Goal: Feedback & Contribution: Submit feedback/report problem

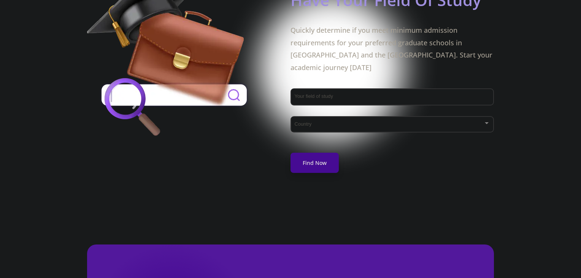
scroll to position [432, 0]
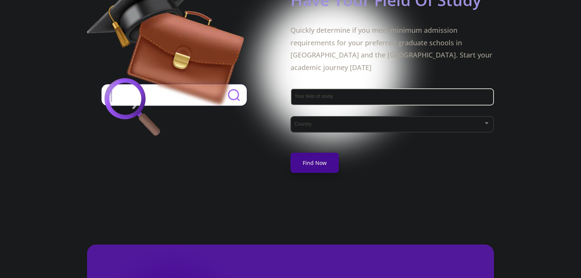
click at [341, 86] on div "Your field of study" at bounding box center [392, 96] width 196 height 20
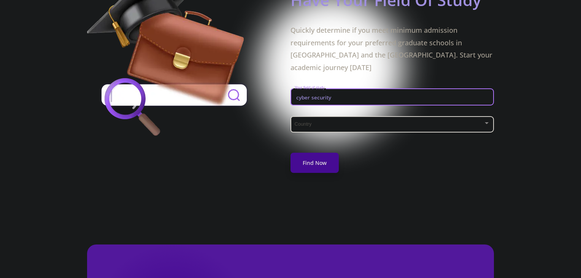
type input "cyber security"
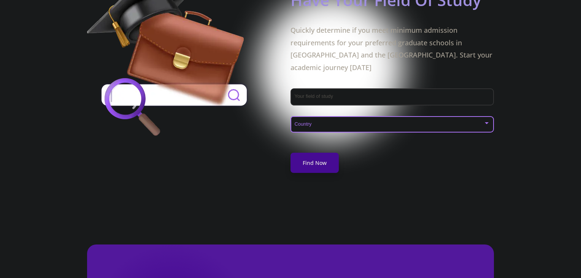
click at [339, 122] on span at bounding box center [390, 124] width 188 height 5
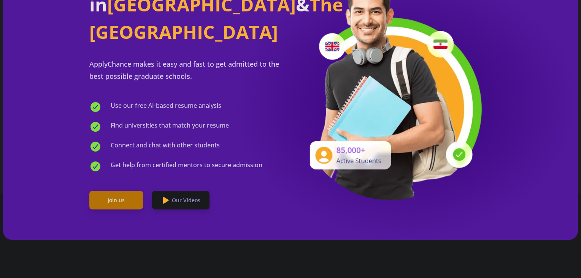
scroll to position [0, 0]
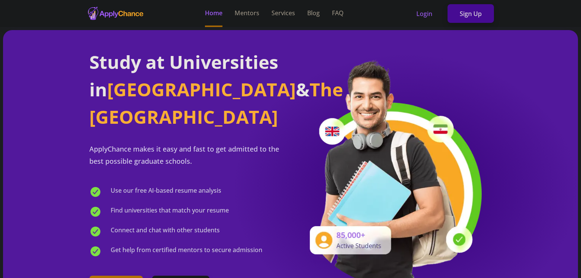
click at [243, 11] on div at bounding box center [290, 139] width 581 height 278
click at [251, 15] on link "Mentors" at bounding box center [247, 13] width 25 height 27
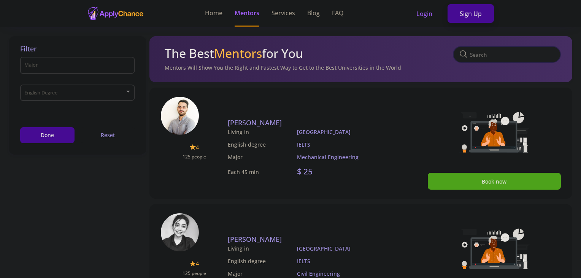
click at [503, 55] on input "text" at bounding box center [507, 54] width 108 height 17
type input "ETh"
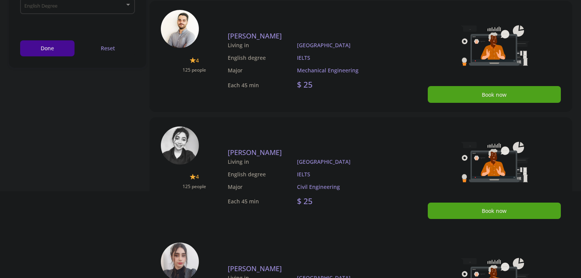
scroll to position [88, 0]
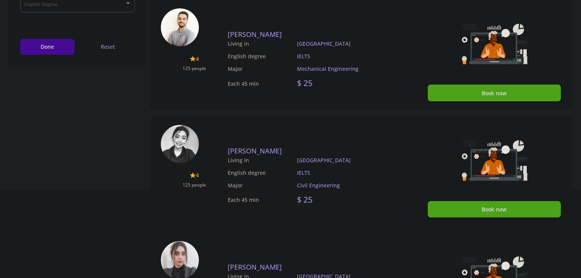
click at [180, 142] on img at bounding box center [180, 144] width 38 height 38
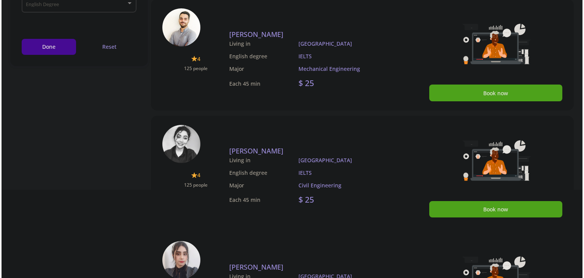
scroll to position [0, 0]
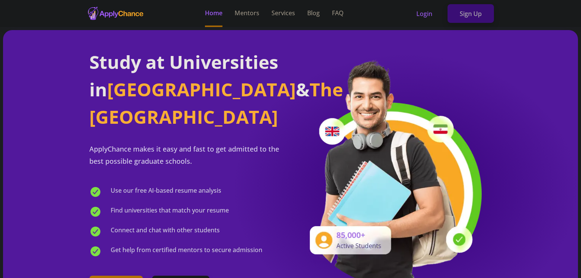
click at [473, 14] on link "Sign Up" at bounding box center [471, 13] width 46 height 19
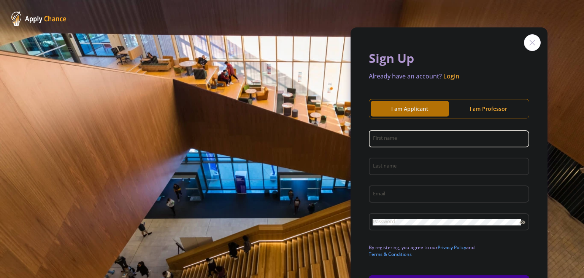
click at [397, 143] on div "First name" at bounding box center [449, 137] width 153 height 20
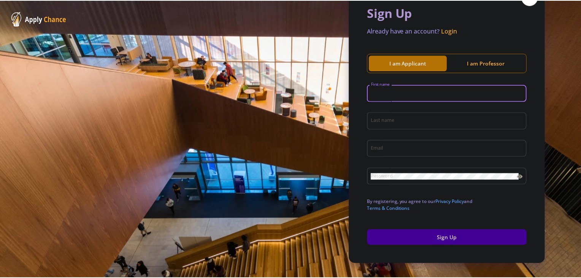
scroll to position [59, 0]
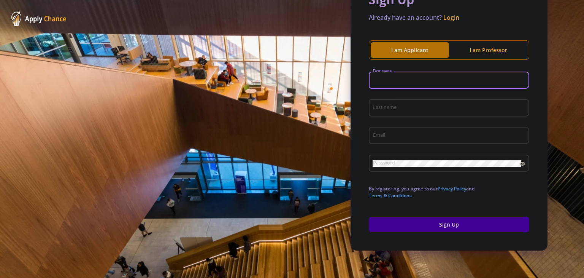
click at [405, 81] on input "First name" at bounding box center [450, 80] width 155 height 7
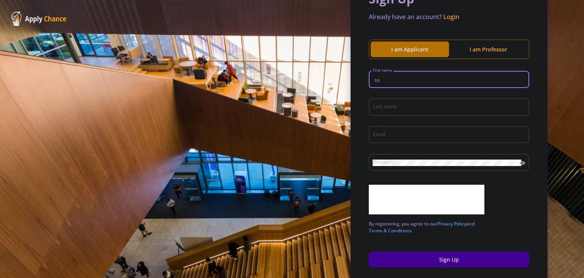
type input "s"
type input "sar"
click at [387, 118] on div "Last name" at bounding box center [449, 109] width 160 height 25
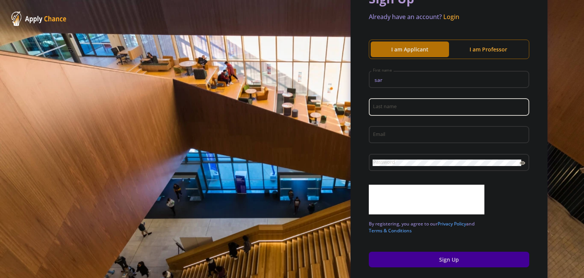
click at [391, 105] on input "Last name" at bounding box center [450, 107] width 155 height 7
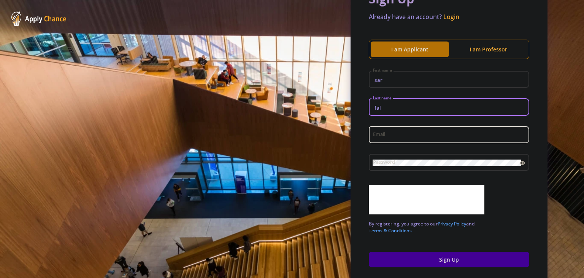
type input "fal"
click at [375, 139] on div "Email" at bounding box center [449, 133] width 153 height 20
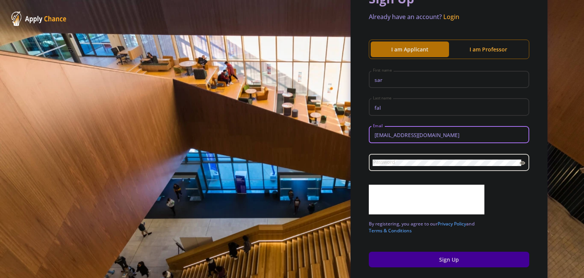
type input "[EMAIL_ADDRESS][DOMAIN_NAME]"
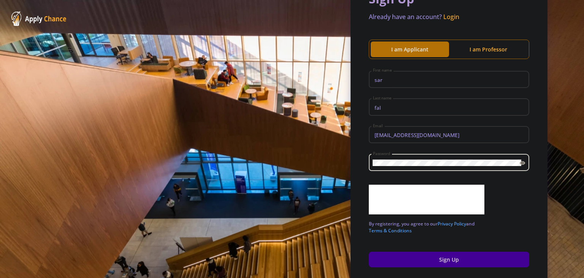
click at [522, 164] on icon at bounding box center [523, 163] width 6 height 6
click at [405, 259] on button "Sign Up" at bounding box center [449, 259] width 160 height 16
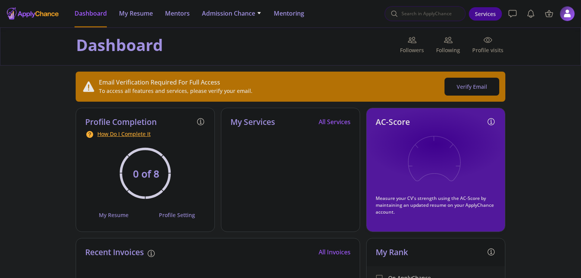
click at [424, 13] on input at bounding box center [425, 13] width 81 height 15
type input "eth [GEOGRAPHIC_DATA]"
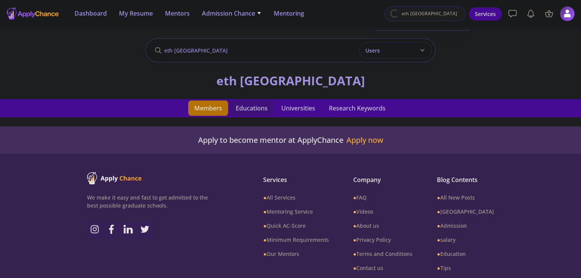
click at [253, 111] on span "Educations" at bounding box center [252, 107] width 44 height 15
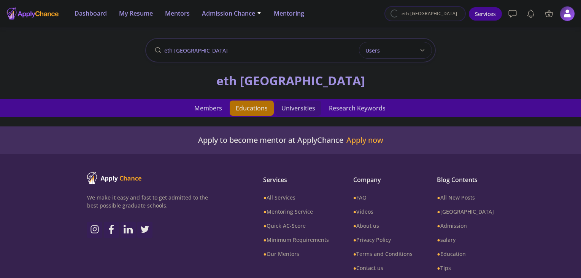
click at [290, 108] on span "Universities" at bounding box center [298, 107] width 46 height 15
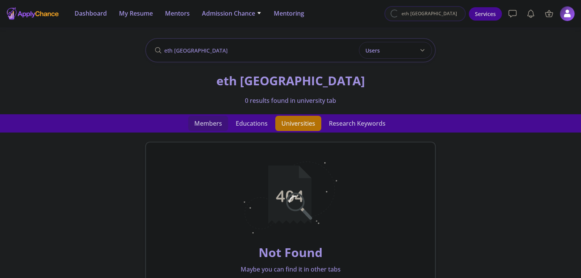
click at [208, 126] on span "Members" at bounding box center [208, 123] width 40 height 15
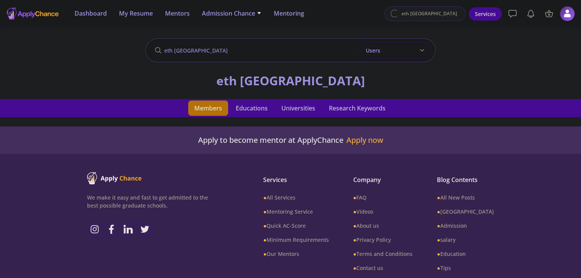
click at [394, 51] on div "Users" at bounding box center [395, 50] width 73 height 17
click at [81, 14] on span "Dashboard" at bounding box center [91, 13] width 32 height 9
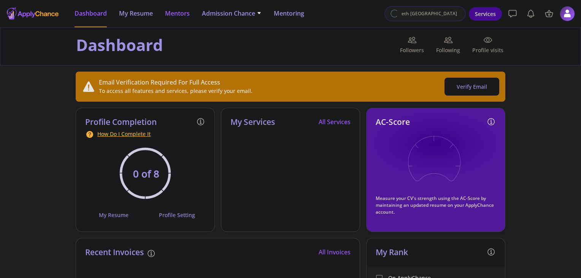
click at [175, 11] on span "Mentors" at bounding box center [177, 13] width 25 height 9
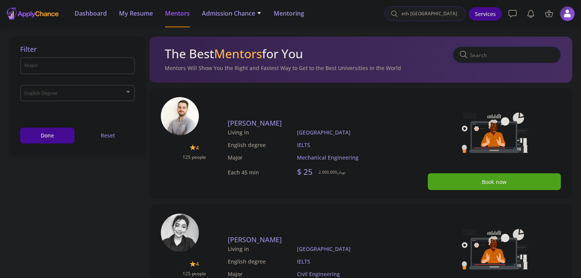
click at [29, 19] on div at bounding box center [32, 13] width 53 height 19
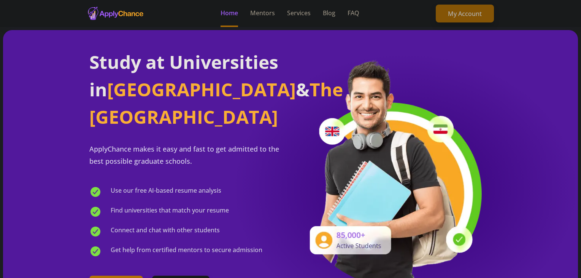
click at [450, 17] on link "My Account" at bounding box center [465, 14] width 58 height 18
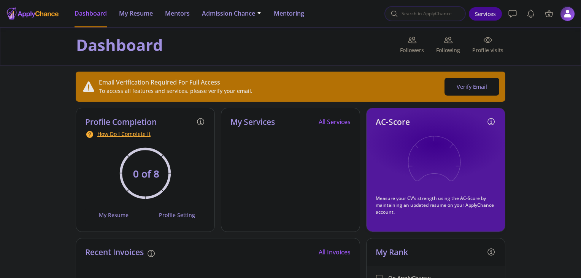
click at [573, 10] on img at bounding box center [567, 13] width 15 height 15
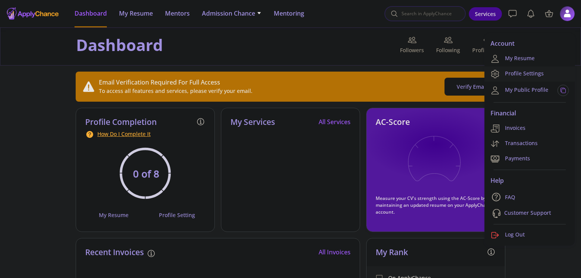
click at [519, 73] on link "Profile Settings" at bounding box center [530, 73] width 91 height 15
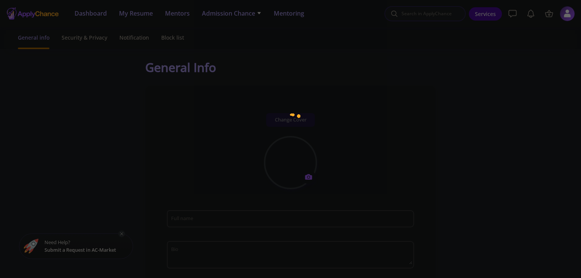
type input "sar fal"
type input "sarfal"
type input "[EMAIL_ADDRESS][DOMAIN_NAME]"
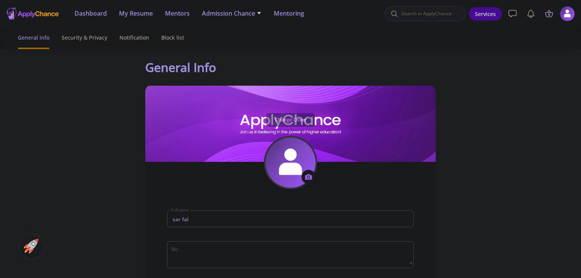
click at [547, 17] on icon at bounding box center [549, 13] width 9 height 9
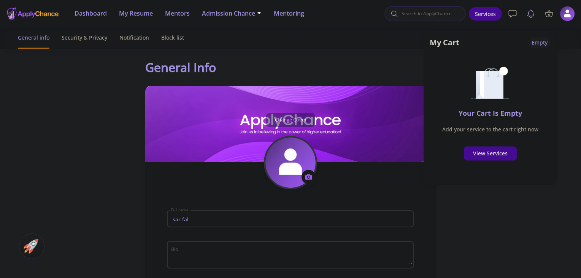
click at [531, 18] on link at bounding box center [530, 13] width 15 height 15
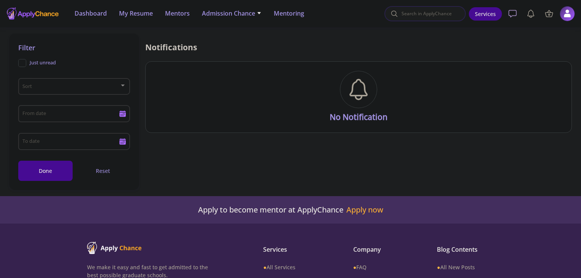
click at [511, 16] on icon at bounding box center [513, 13] width 8 height 7
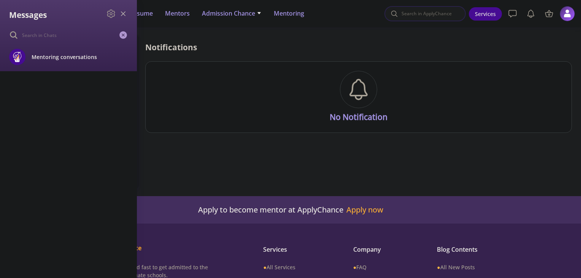
click at [125, 13] on icon at bounding box center [123, 13] width 9 height 9
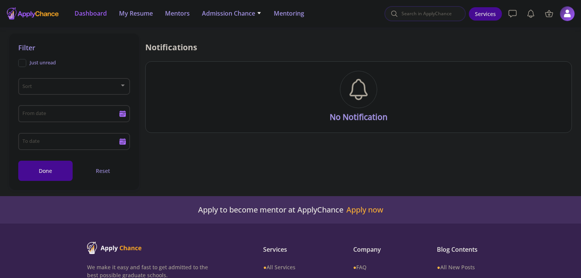
click at [98, 13] on span "Dashboard" at bounding box center [91, 13] width 32 height 9
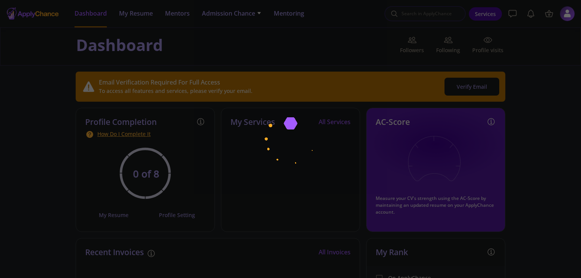
click at [129, 13] on div at bounding box center [290, 139] width 581 height 278
click at [306, 52] on div at bounding box center [290, 139] width 581 height 278
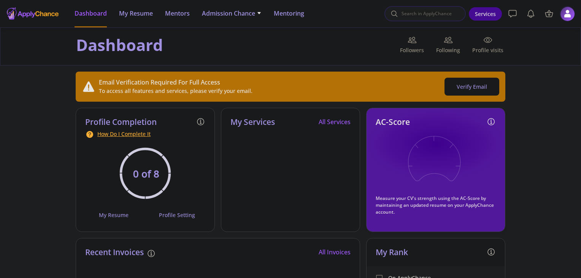
click at [564, 14] on img at bounding box center [567, 13] width 15 height 15
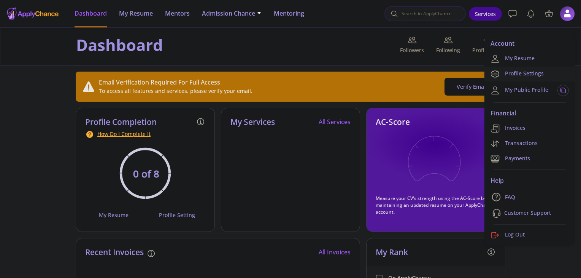
click at [534, 75] on link "Profile Settings" at bounding box center [530, 73] width 91 height 15
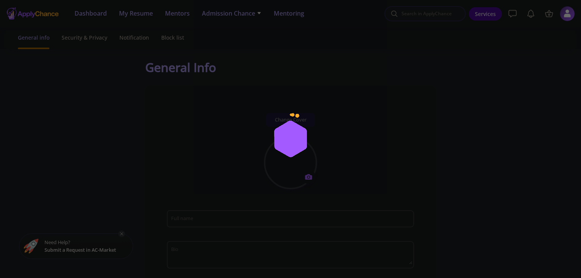
type input "sar fal"
type input "sarfal"
type input "[EMAIL_ADDRESS][DOMAIN_NAME]"
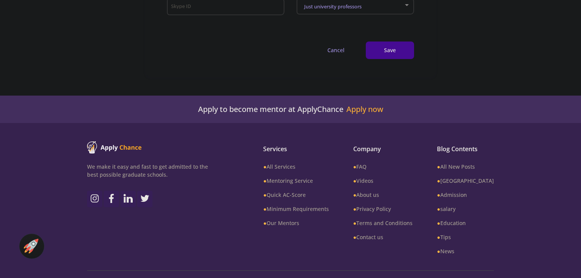
scroll to position [537, 0]
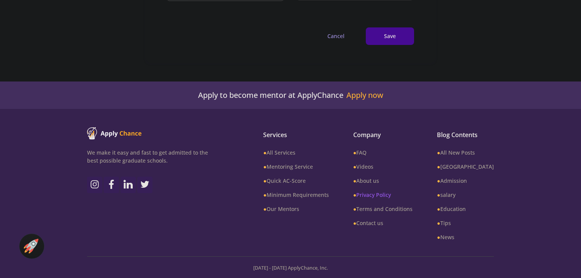
click at [391, 194] on link "● Privacy Policy" at bounding box center [382, 195] width 59 height 8
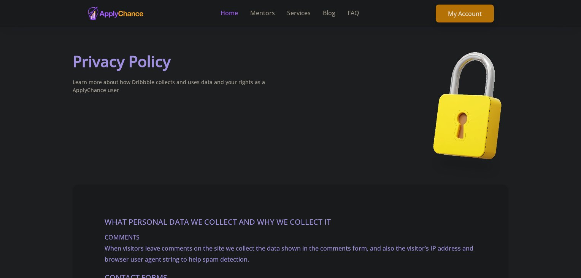
click at [221, 16] on link "Home" at bounding box center [229, 13] width 17 height 27
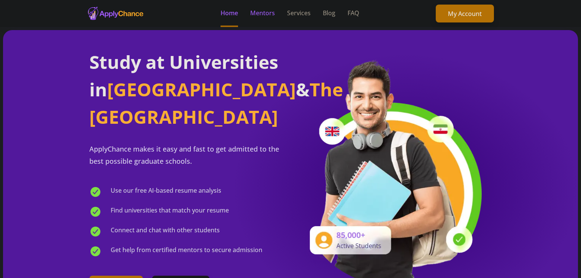
click at [263, 14] on link "Mentors" at bounding box center [262, 13] width 25 height 27
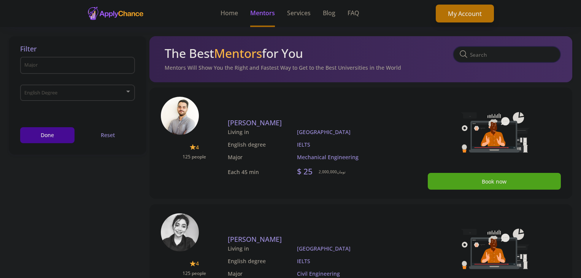
click at [229, 11] on link "Home" at bounding box center [229, 13] width 17 height 27
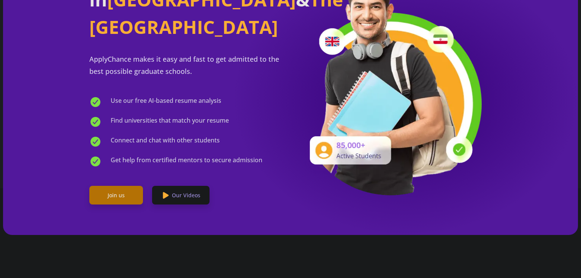
scroll to position [91, 0]
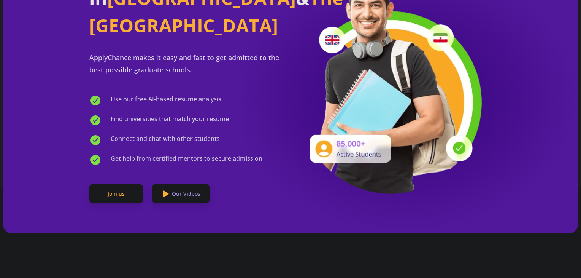
click at [124, 184] on link "Join us" at bounding box center [116, 193] width 54 height 19
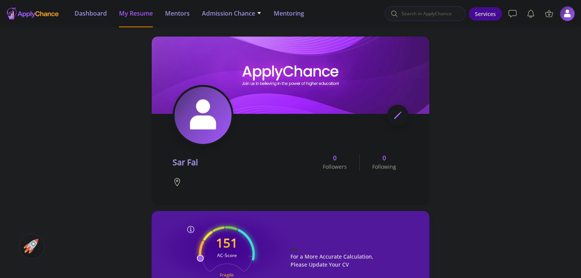
click at [402, 115] on icon at bounding box center [397, 115] width 9 height 9
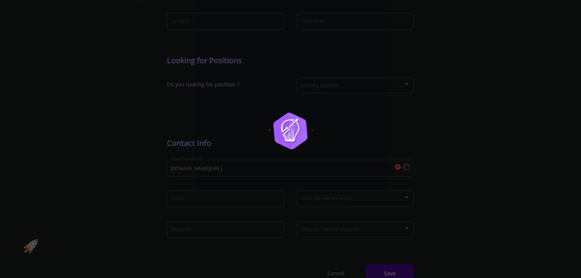
scroll to position [272, 0]
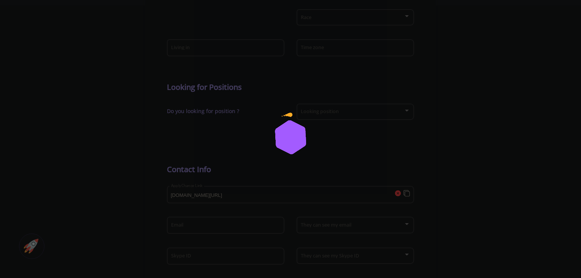
type input "sar fal"
type input "sarfal"
type input "[EMAIL_ADDRESS][DOMAIN_NAME]"
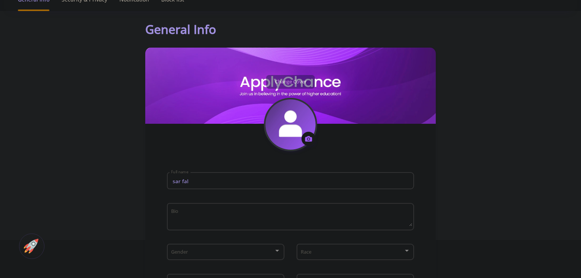
scroll to position [0, 0]
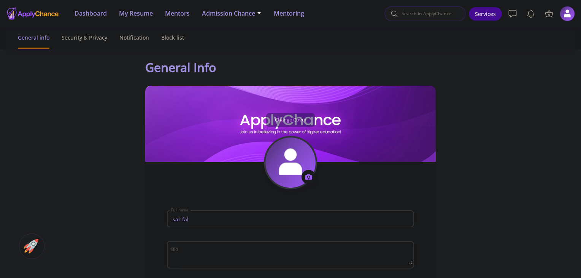
click at [426, 21] on div "Recent eth [GEOGRAPHIC_DATA] [GEOGRAPHIC_DATA] [GEOGRAPHIC_DATA] eth [GEOGRAPHI…" at bounding box center [480, 13] width 191 height 27
click at [426, 14] on input at bounding box center [425, 13] width 81 height 15
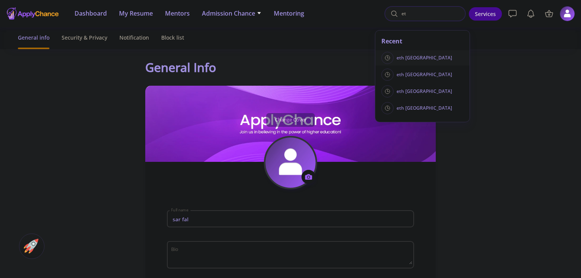
type input "et"
click at [429, 56] on div "eth [GEOGRAPHIC_DATA]" at bounding box center [422, 57] width 94 height 15
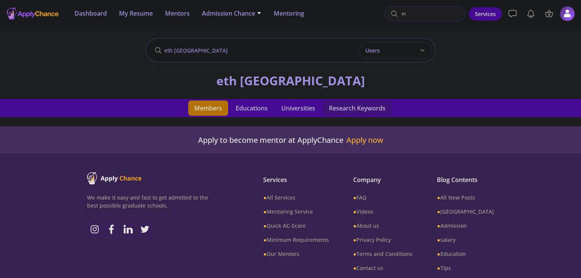
click at [364, 107] on span "Research Keywords" at bounding box center [357, 107] width 69 height 15
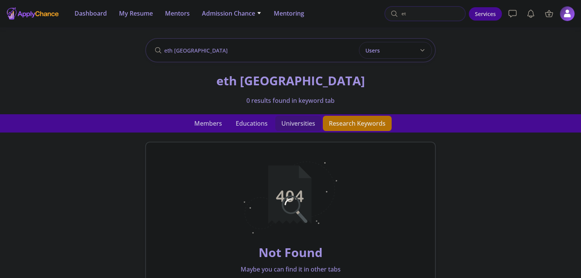
click at [291, 122] on span "Universities" at bounding box center [298, 123] width 46 height 15
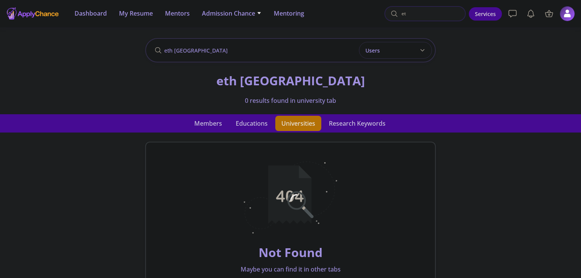
click at [274, 51] on input "eth [GEOGRAPHIC_DATA]" at bounding box center [290, 50] width 291 height 24
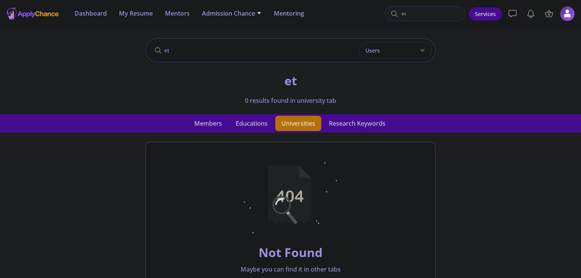
type input "e"
type input "waterloo"
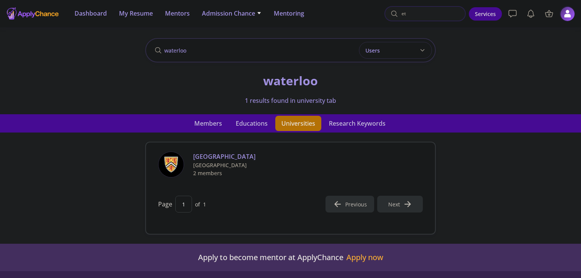
click at [566, 16] on img at bounding box center [567, 13] width 15 height 15
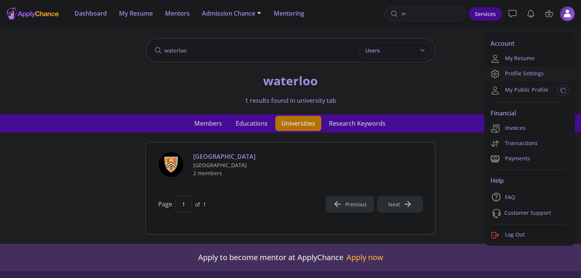
click at [513, 75] on link "Profile Settings" at bounding box center [530, 73] width 91 height 15
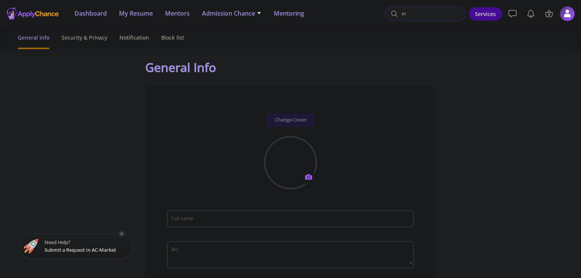
type input "sar fal"
type input "sarfal"
type input "[EMAIL_ADDRESS][DOMAIN_NAME]"
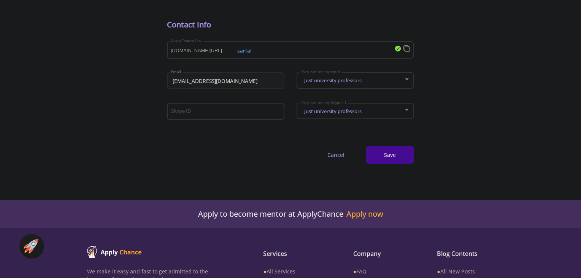
scroll to position [432, 0]
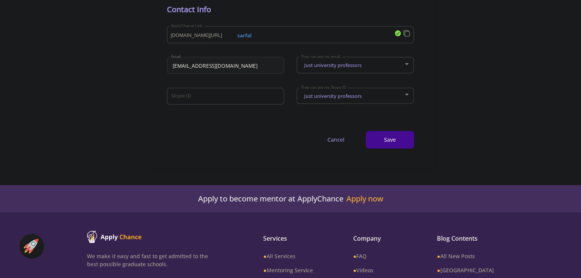
click at [32, 244] on img at bounding box center [31, 245] width 15 height 15
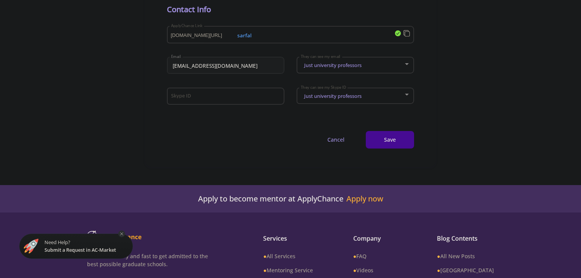
click at [32, 244] on img at bounding box center [31, 245] width 15 height 15
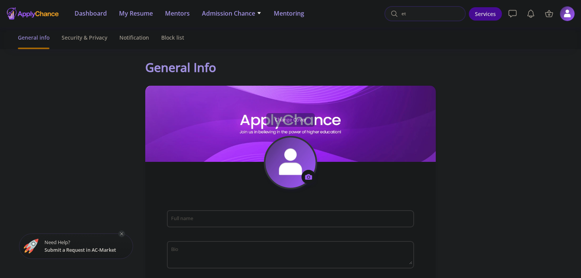
type input "sar fal"
type input "sarfal"
type input "[EMAIL_ADDRESS][DOMAIN_NAME]"
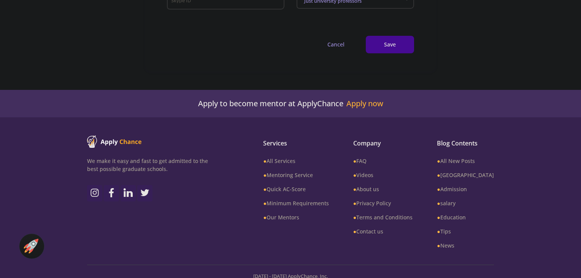
scroll to position [537, 0]
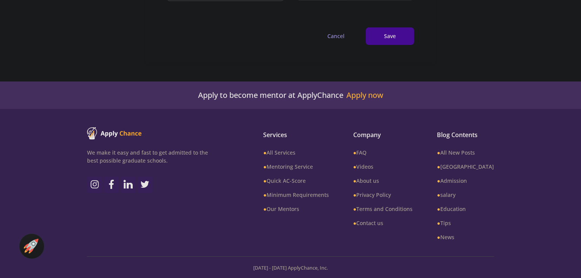
click at [383, 189] on div "Company ● FAQ ● Videos ● About us ● Privacy Policy ● Terms and Conditions ● Con…" at bounding box center [383, 187] width 96 height 120
click at [382, 191] on link "● Privacy Policy" at bounding box center [382, 195] width 59 height 8
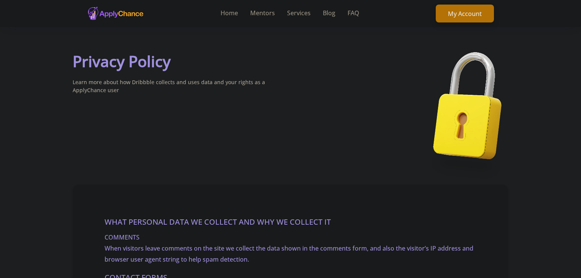
click at [454, 1] on div "My Account" at bounding box center [465, 13] width 58 height 27
click at [459, 15] on link "My Account" at bounding box center [465, 14] width 58 height 18
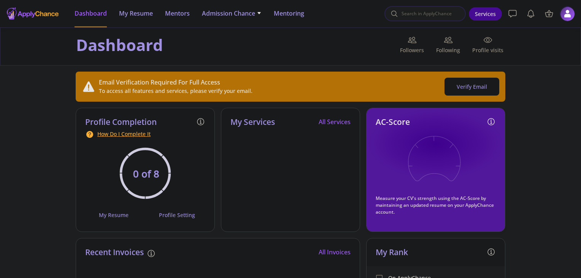
click at [570, 11] on img at bounding box center [567, 13] width 15 height 15
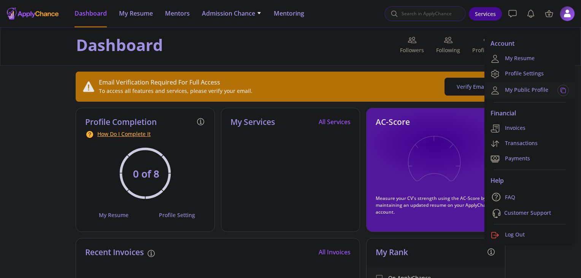
click at [520, 91] on link "My Public Profile" at bounding box center [520, 90] width 58 height 9
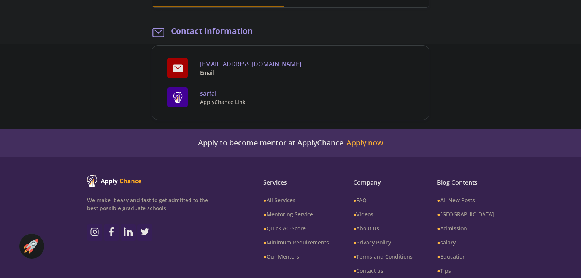
scroll to position [281, 0]
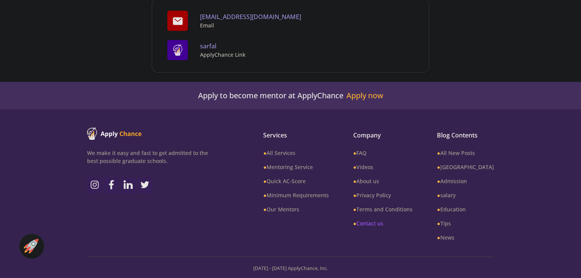
click at [391, 226] on link "● Contact us" at bounding box center [382, 223] width 59 height 8
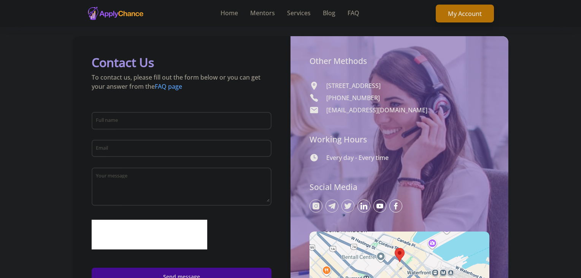
click at [174, 87] on link "FAQ page" at bounding box center [168, 86] width 27 height 8
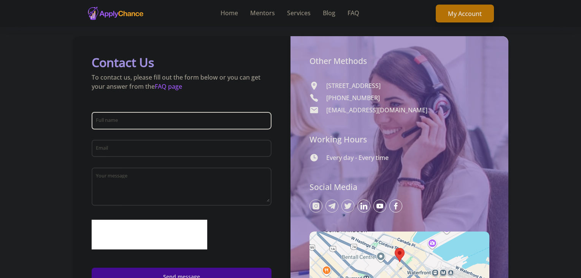
click at [127, 126] on div "Full name" at bounding box center [181, 119] width 173 height 20
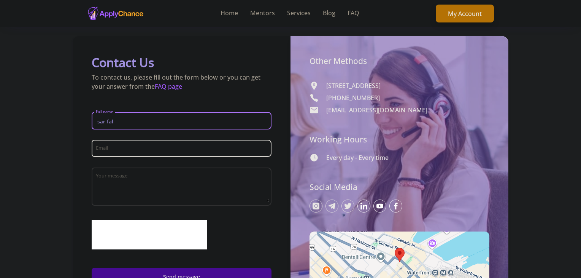
type input "sar fal"
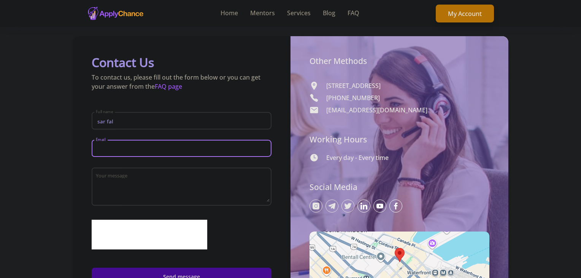
click at [116, 146] on input "Email" at bounding box center [182, 148] width 175 height 7
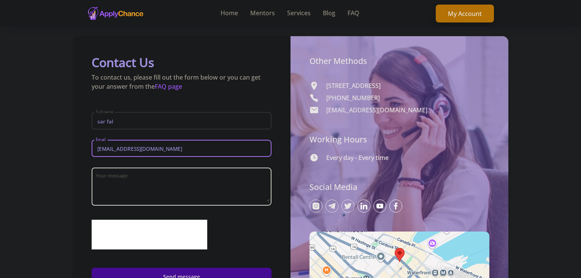
type input "[EMAIL_ADDRESS][DOMAIN_NAME]"
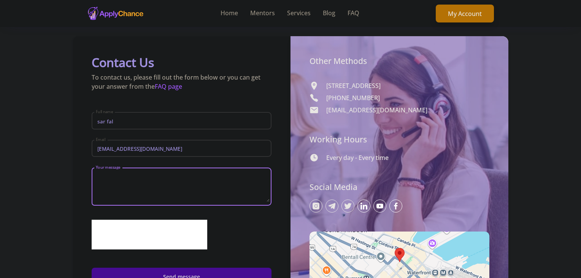
click at [103, 181] on textarea "Your message" at bounding box center [182, 187] width 175 height 29
type textarea "Hello applychance team"
click at [199, 184] on textarea "Hello applychance team" at bounding box center [182, 187] width 175 height 29
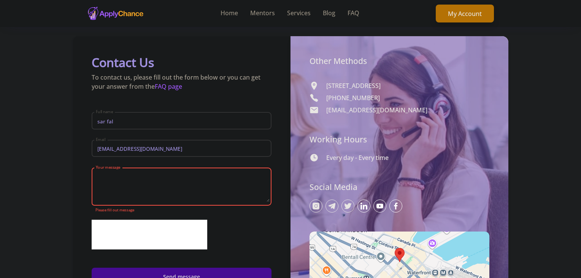
paste textarea "Hello ApplyChance Team, I am writing to request permanent [MEDICAL_DATA] of my …"
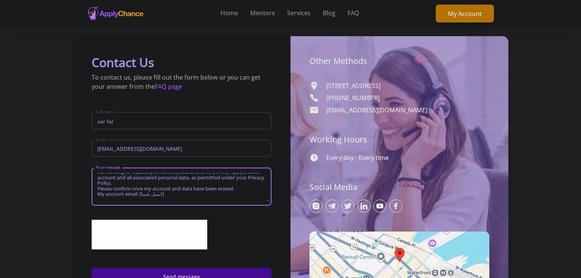
scroll to position [16, 0]
click at [177, 188] on textarea "Hello ApplyChance Team, I am writing to request permanent [MEDICAL_DATA] of my …" at bounding box center [182, 187] width 175 height 29
type textarea "Hello ApplyChance Team, I am writing to request permanent [MEDICAL_DATA] of my …"
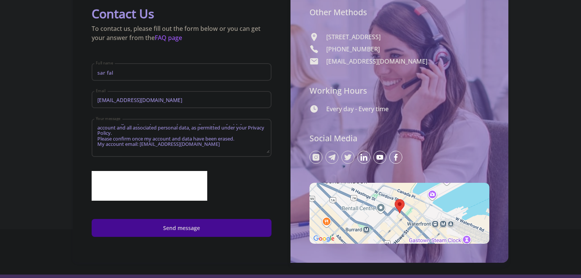
scroll to position [51, 0]
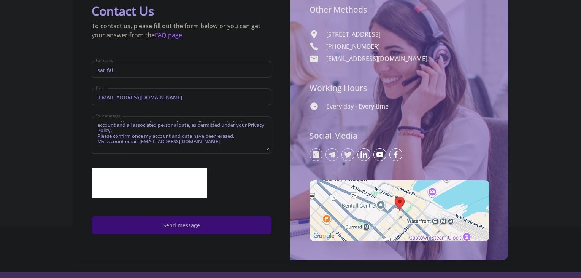
click at [165, 225] on button "Send message" at bounding box center [182, 225] width 180 height 18
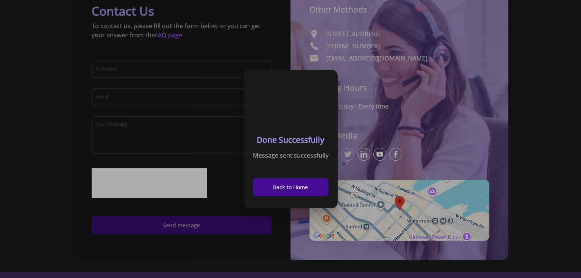
scroll to position [0, 0]
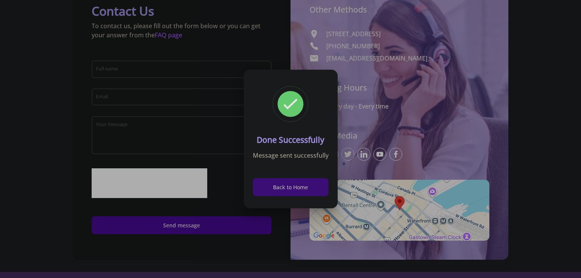
click at [282, 183] on button "Back to Home" at bounding box center [291, 187] width 76 height 18
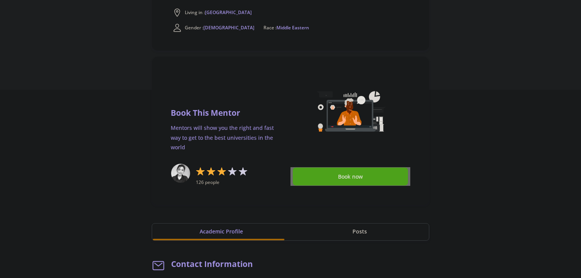
scroll to position [167, 0]
